Goal: Check status: Check status

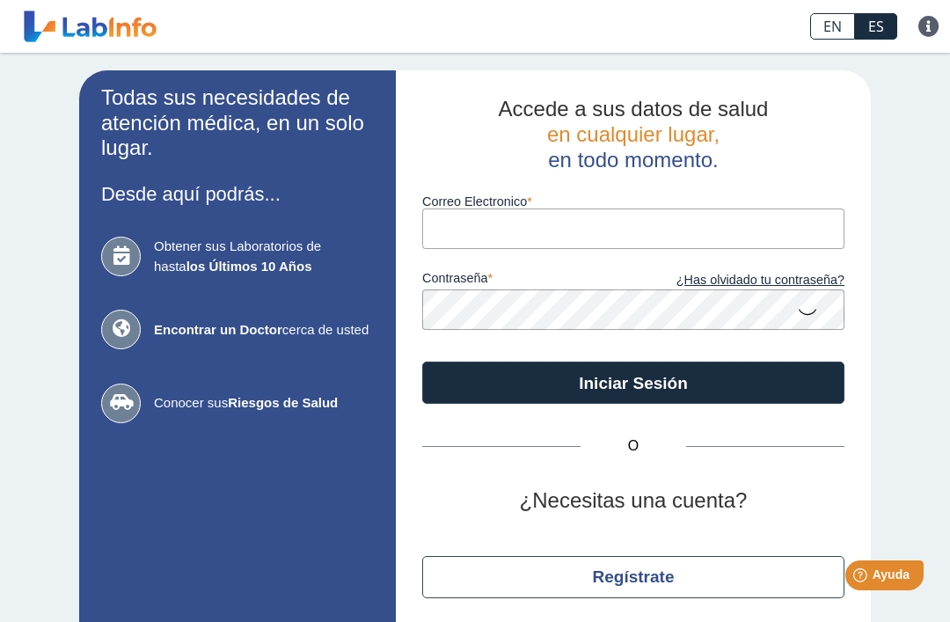
click at [617, 227] on input "Correo Electronico" at bounding box center [633, 228] width 422 height 40
type input "[EMAIL_ADDRESS][DOMAIN_NAME]"
click at [633, 383] on button "Iniciar Sesión" at bounding box center [633, 383] width 422 height 42
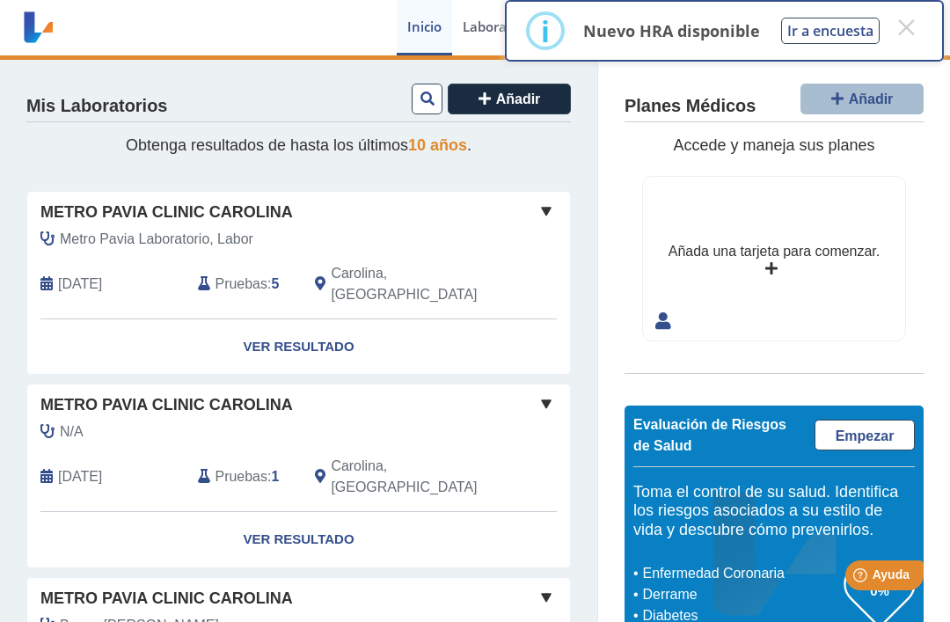
click at [307, 319] on link "Ver Resultado" at bounding box center [298, 346] width 543 height 55
click at [303, 319] on link "Ver Resultado" at bounding box center [298, 346] width 543 height 55
click at [909, 20] on button "×" at bounding box center [906, 27] width 32 height 32
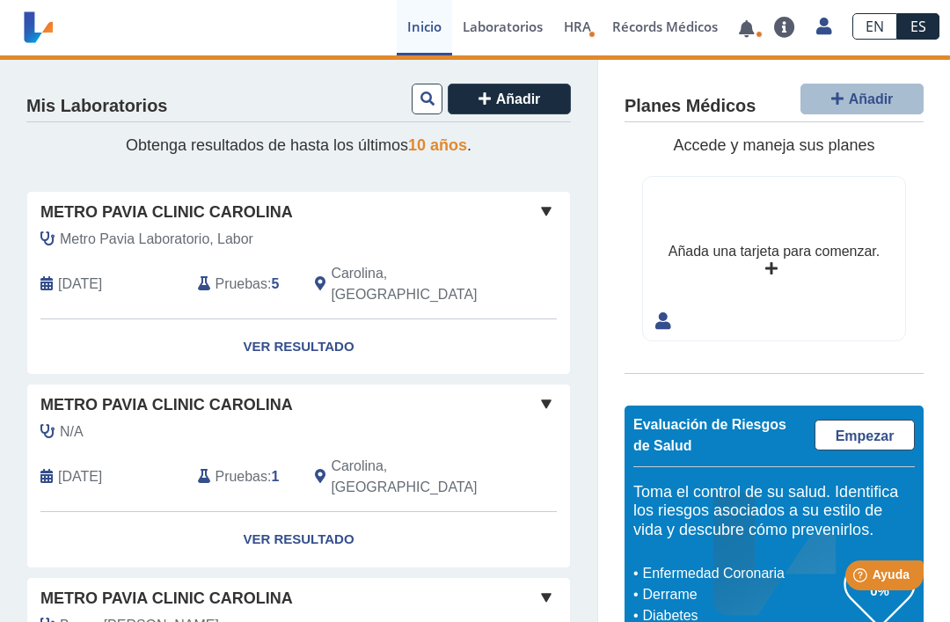
click at [306, 319] on link "Ver Resultado" at bounding box center [298, 346] width 543 height 55
click at [287, 319] on link "Ver Resultado" at bounding box center [298, 346] width 543 height 55
click at [296, 326] on link "Ver Resultado" at bounding box center [298, 346] width 543 height 55
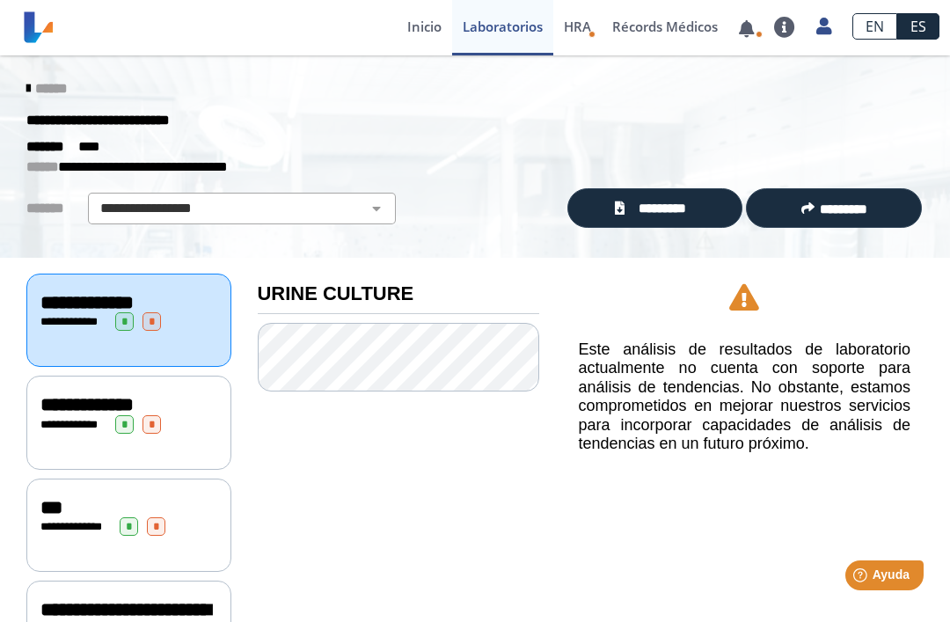
click at [797, 26] on link at bounding box center [785, 27] width 42 height 21
click at [850, 112] on div "**********" at bounding box center [475, 121] width 924 height 32
click at [664, 209] on span "*********" at bounding box center [662, 208] width 65 height 19
